Goal: Task Accomplishment & Management: Use online tool/utility

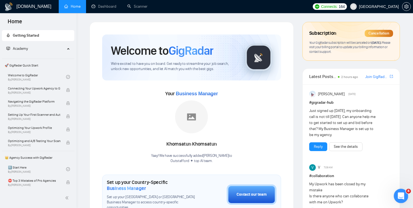
click at [401, 198] on icon "Open Intercom Messenger" at bounding box center [400, 195] width 9 height 9
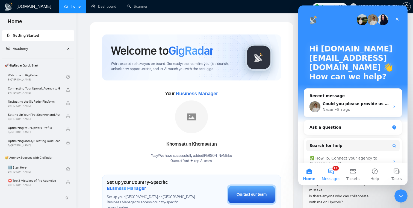
click at [332, 175] on button "11 Messages" at bounding box center [331, 174] width 22 height 22
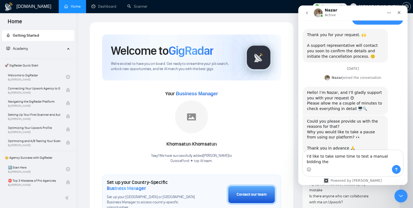
scroll to position [360, 0]
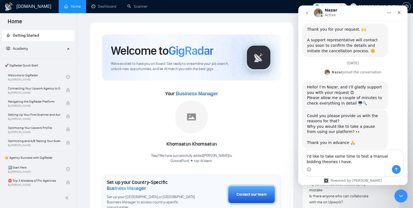
type textarea "I'd like to take some time to test a manual bidding theories I have."
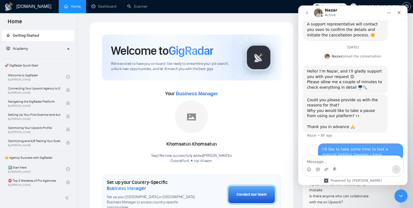
scroll to position [376, 0]
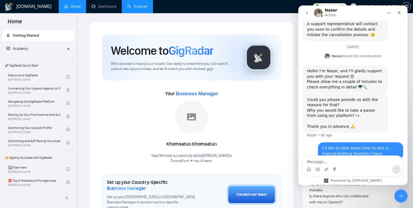
click at [143, 9] on link "Scanner" at bounding box center [137, 6] width 20 height 5
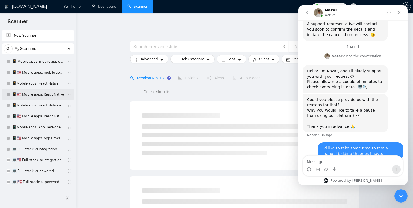
click at [38, 93] on link "📱🇺🇸 Mobile apps: React Native" at bounding box center [38, 94] width 52 height 11
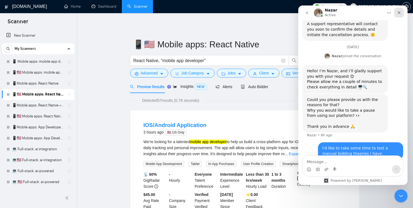
click at [402, 13] on div "Close" at bounding box center [399, 13] width 10 height 10
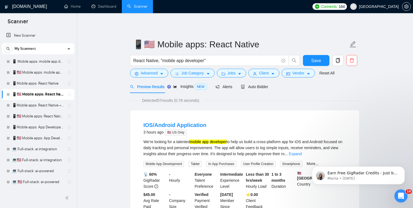
scroll to position [376, 0]
click at [264, 89] on span "Auto Bidder" at bounding box center [259, 86] width 27 height 4
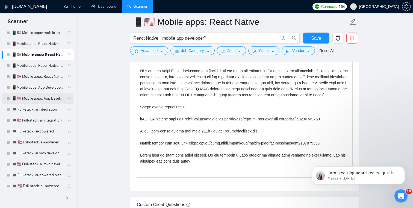
scroll to position [76, 0]
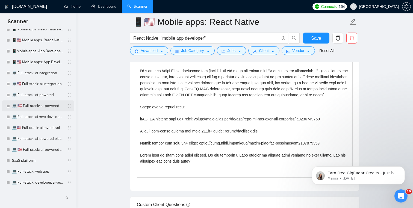
click at [33, 106] on link "💻 🇺🇸 Full-stack: ai-powered" at bounding box center [38, 105] width 52 height 11
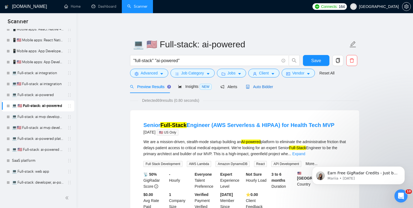
click at [266, 85] on span "Auto Bidder" at bounding box center [259, 86] width 27 height 4
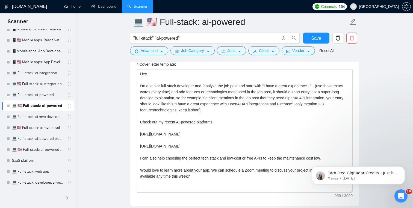
scroll to position [620, 0]
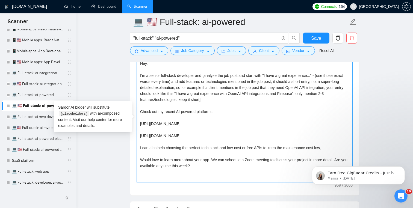
drag, startPoint x: 211, startPoint y: 167, endPoint x: 119, endPoint y: 62, distance: 140.0
click at [119, 62] on main "💻 🇺🇸 Full-stack: ai-powered "full-stack" "ai-powered" Save Advanced Job Categor…" at bounding box center [244, 184] width 319 height 1565
